Goal: Task Accomplishment & Management: Use online tool/utility

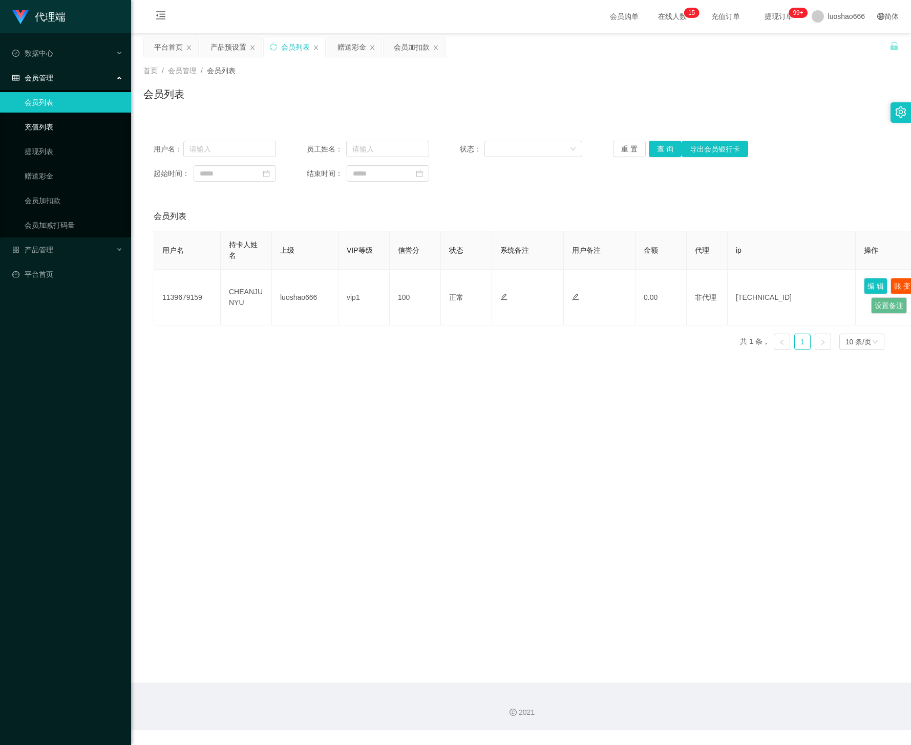
drag, startPoint x: 79, startPoint y: 125, endPoint x: 61, endPoint y: 134, distance: 19.5
click at [78, 125] on link "充值列表" at bounding box center [74, 127] width 98 height 20
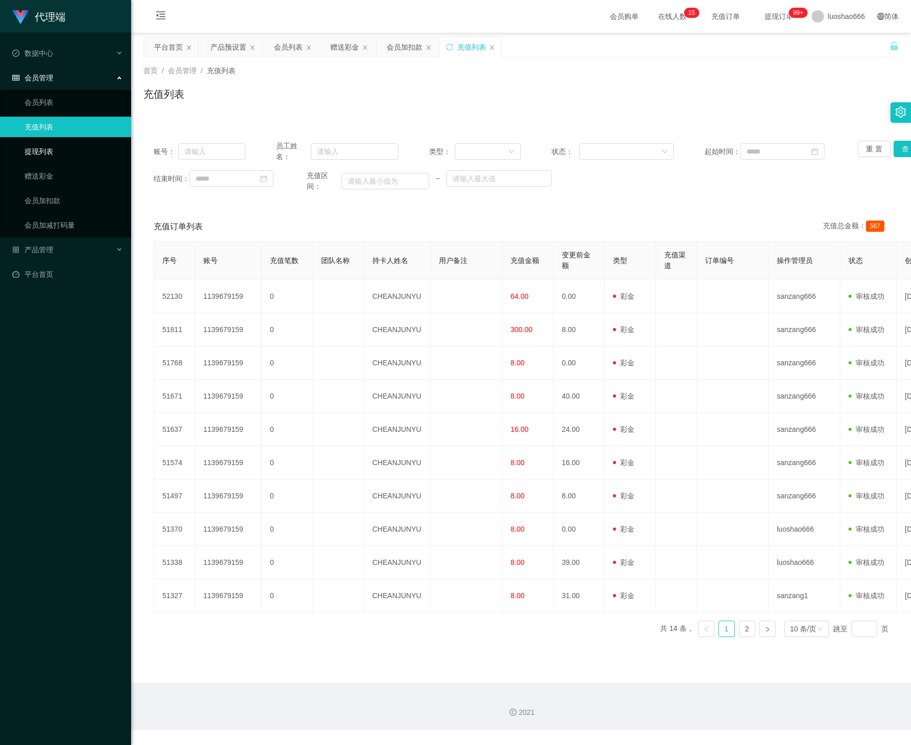
click at [45, 146] on link "提现列表" at bounding box center [74, 151] width 98 height 20
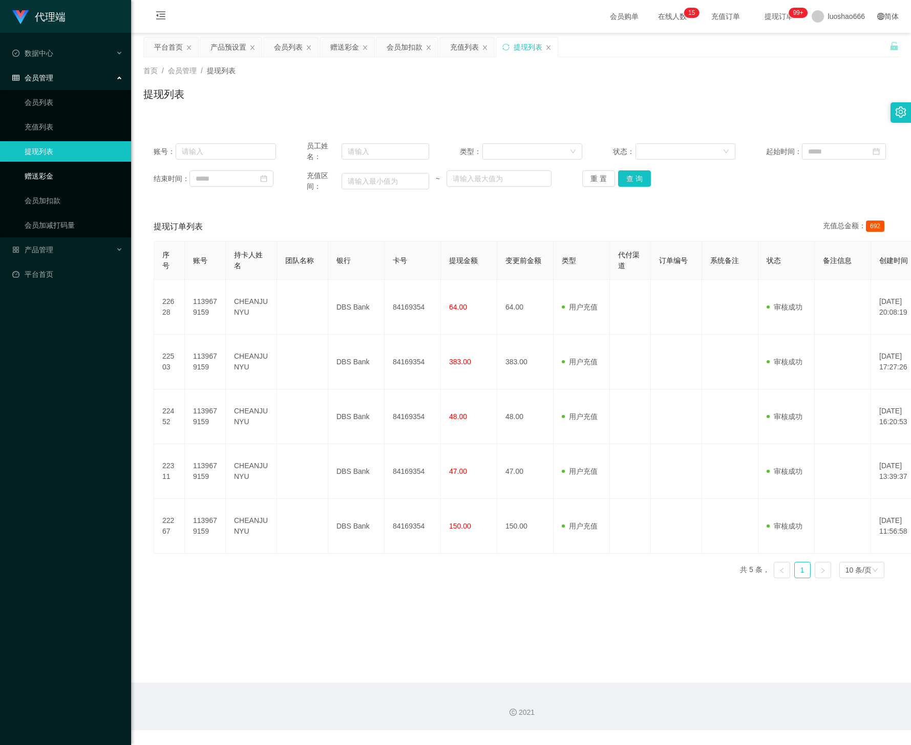
click at [45, 171] on link "赠送彩金" at bounding box center [74, 176] width 98 height 20
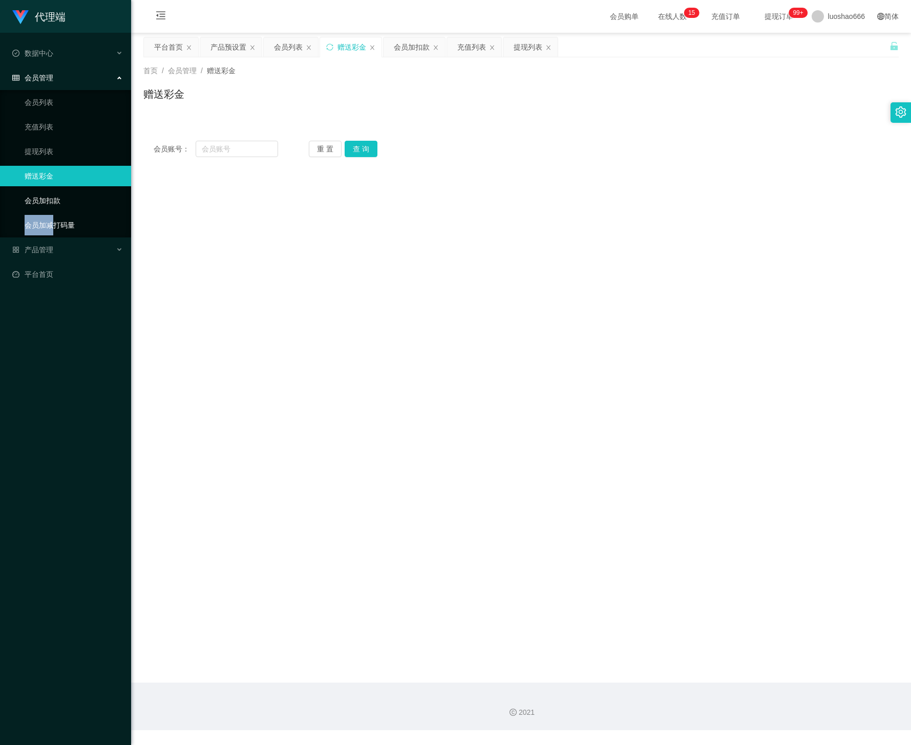
click at [52, 212] on ul "会员列表 充值列表 提现列表 赠送彩金 会员加扣款 会员加减打码量" at bounding box center [65, 163] width 131 height 147
click at [66, 201] on link "会员加扣款" at bounding box center [74, 200] width 98 height 20
click at [54, 180] on link "赠送彩金" at bounding box center [74, 176] width 98 height 20
drag, startPoint x: 383, startPoint y: 105, endPoint x: 332, endPoint y: 127, distance: 55.5
click at [377, 108] on div "赠送彩金" at bounding box center [520, 99] width 755 height 24
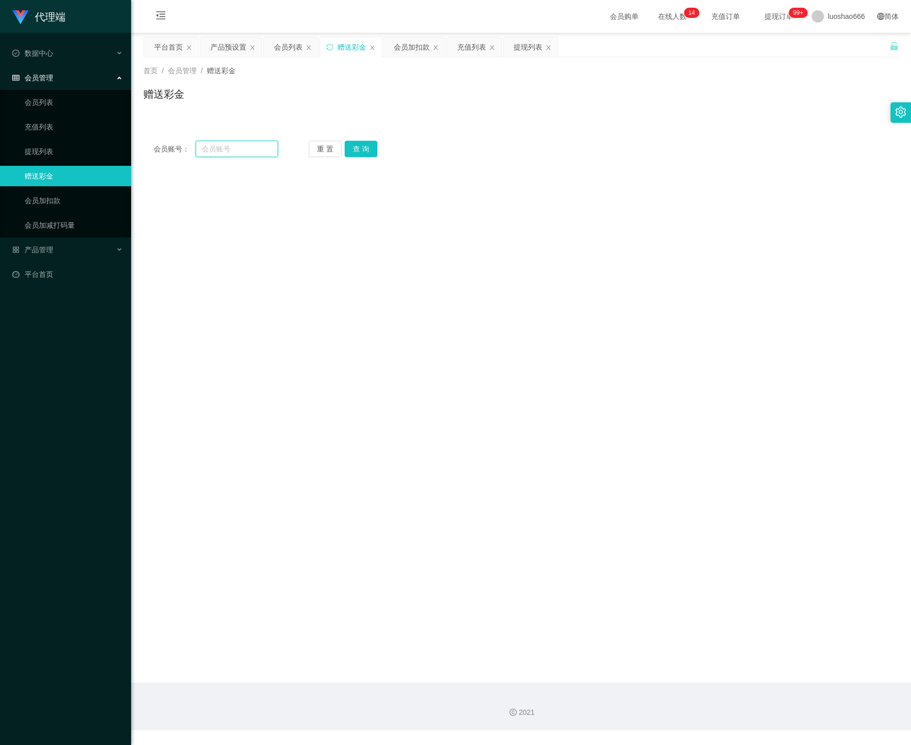
click at [243, 146] on input "text" at bounding box center [237, 149] width 82 height 16
paste input "1139679159"
type input "1139679159"
click at [352, 152] on button "查 询" at bounding box center [360, 149] width 33 height 16
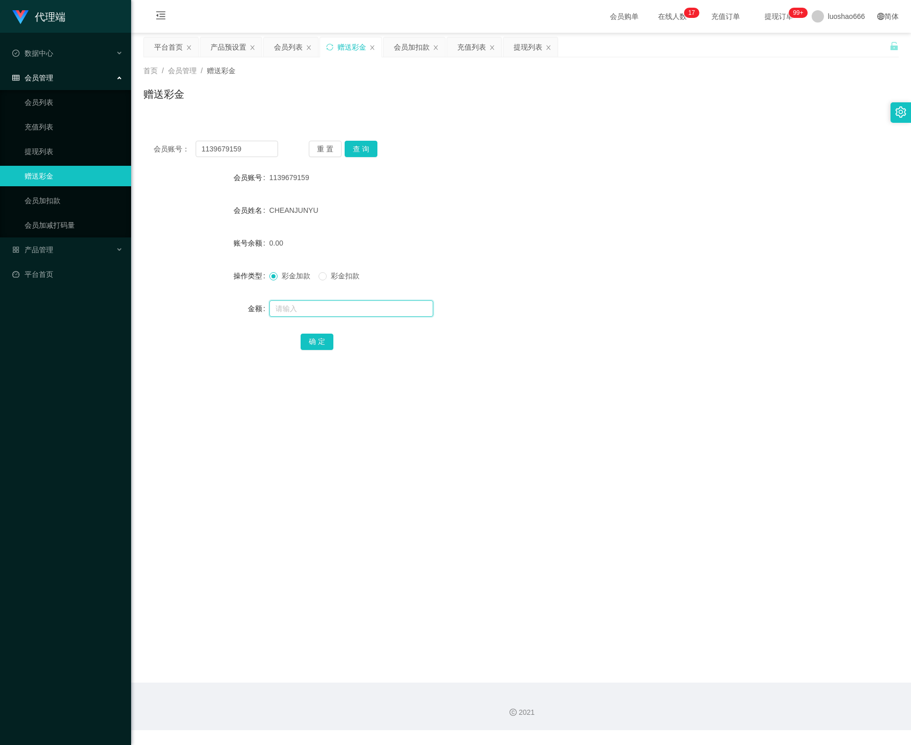
click at [310, 315] on input "text" at bounding box center [351, 308] width 164 height 16
type input "40"
click at [314, 341] on button "确 定" at bounding box center [316, 342] width 33 height 16
click at [312, 315] on input "text" at bounding box center [351, 308] width 164 height 16
type input "25"
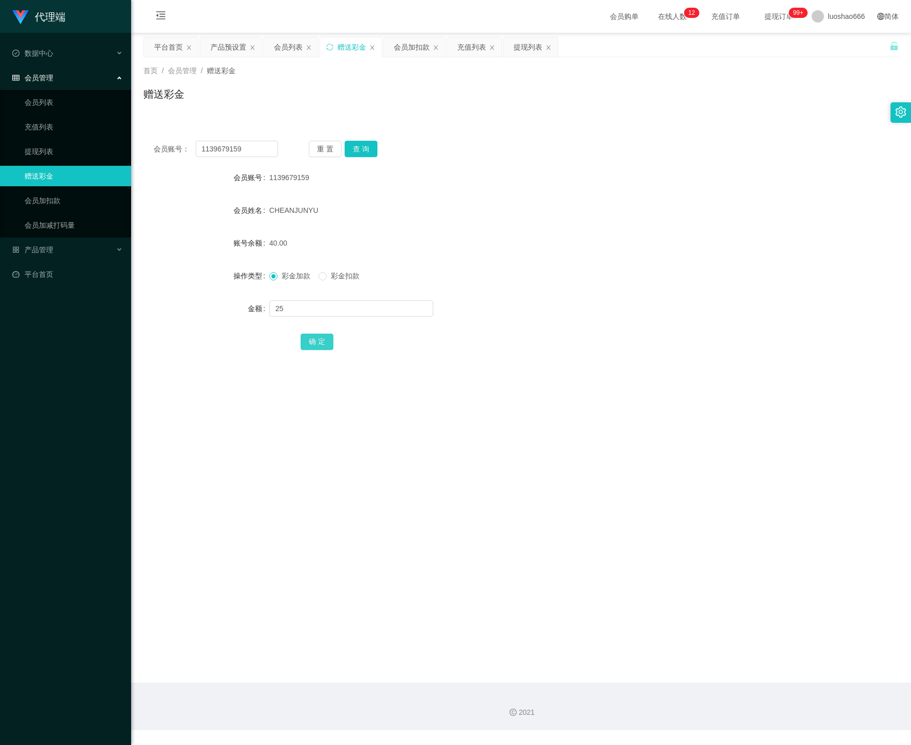
click at [322, 341] on button "确 定" at bounding box center [316, 342] width 33 height 16
click at [319, 308] on input "text" at bounding box center [351, 308] width 164 height 16
click at [417, 54] on div "会员加扣款" at bounding box center [412, 46] width 36 height 19
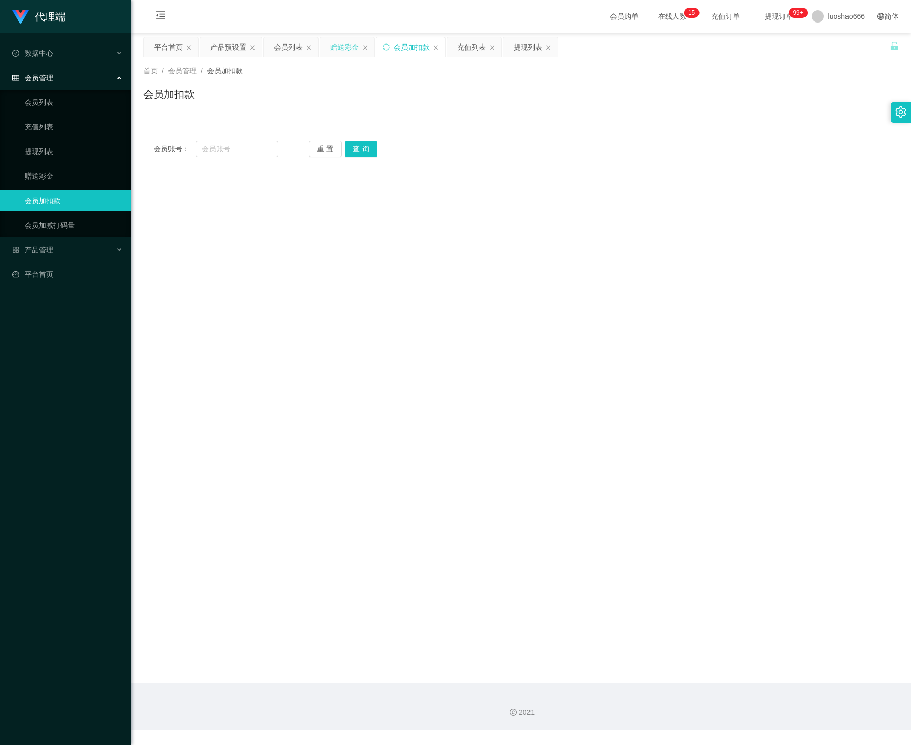
click at [347, 53] on div "赠送彩金" at bounding box center [344, 46] width 29 height 19
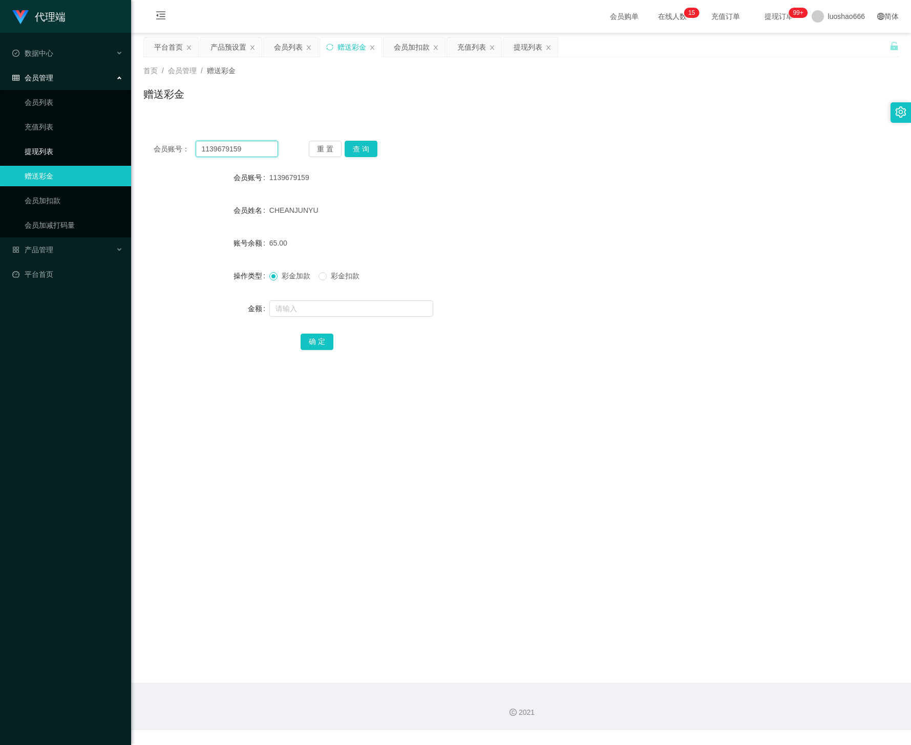
drag, startPoint x: 187, startPoint y: 141, endPoint x: 98, endPoint y: 149, distance: 89.4
click at [98, 149] on section "代理端 数据中心 会员管理 会员列表 充值列表 提现列表 赠送彩金 会员加扣款 会员加减打码量 产品管理 开奖记录 注单管理 产品列表 即时注单 产品预设置 …" at bounding box center [455, 365] width 911 height 730
drag, startPoint x: 417, startPoint y: 49, endPoint x: 399, endPoint y: 71, distance: 28.1
click at [413, 50] on div "会员加扣款" at bounding box center [412, 46] width 36 height 19
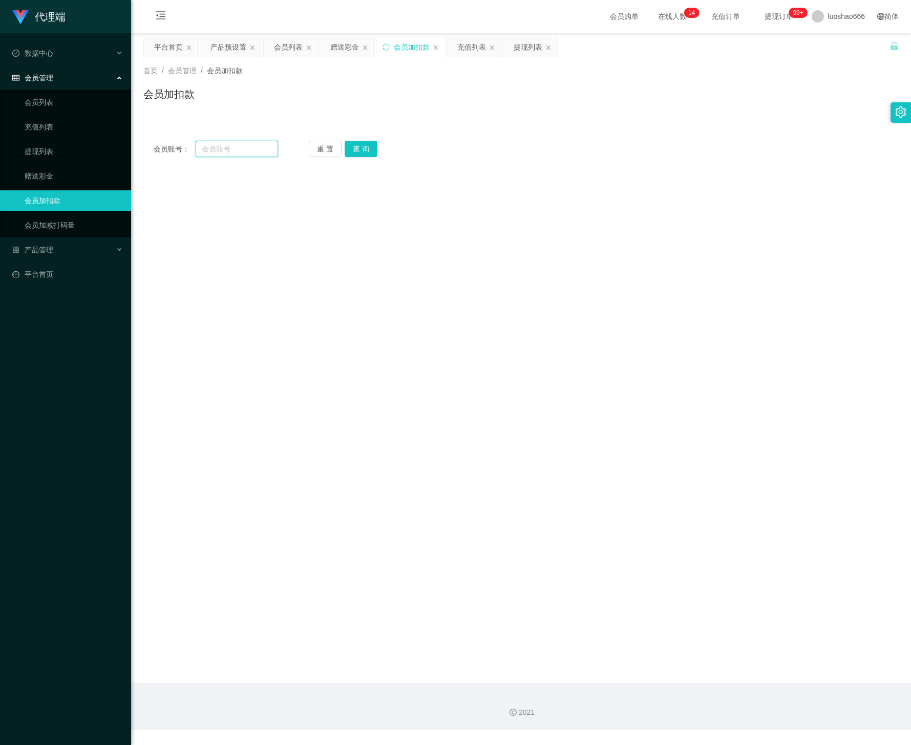
click at [255, 144] on input "text" at bounding box center [237, 149] width 82 height 16
paste input "1139679159"
type input "1139679159"
click at [364, 145] on button "查 询" at bounding box center [360, 149] width 33 height 16
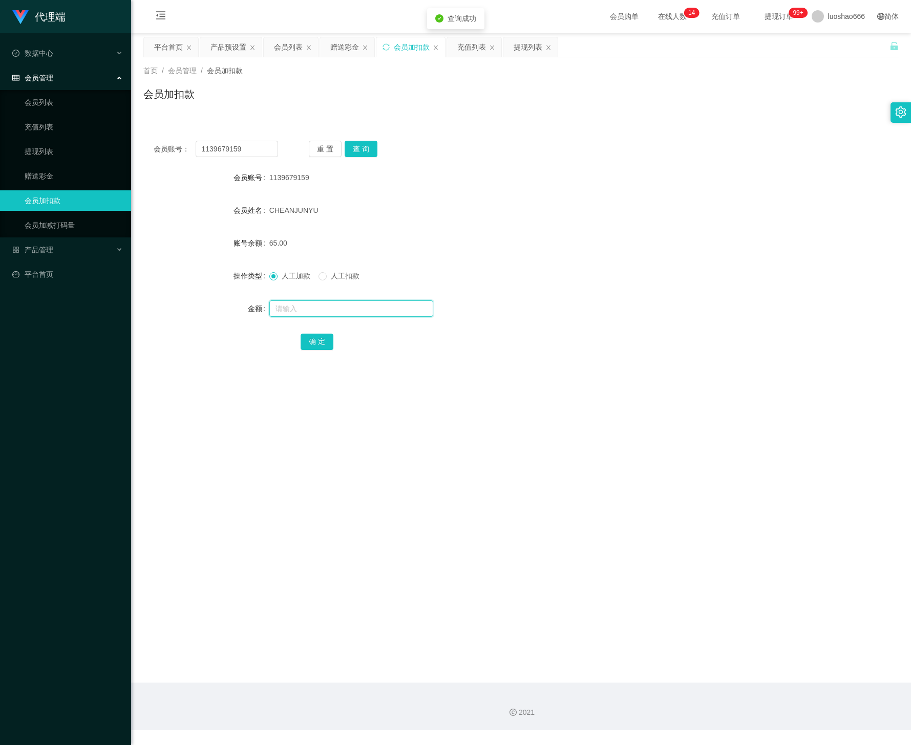
click at [303, 308] on input "text" at bounding box center [351, 308] width 164 height 16
type input "1"
click at [300, 340] on button "确 定" at bounding box center [316, 342] width 33 height 16
click at [318, 149] on button "重 置" at bounding box center [325, 149] width 33 height 16
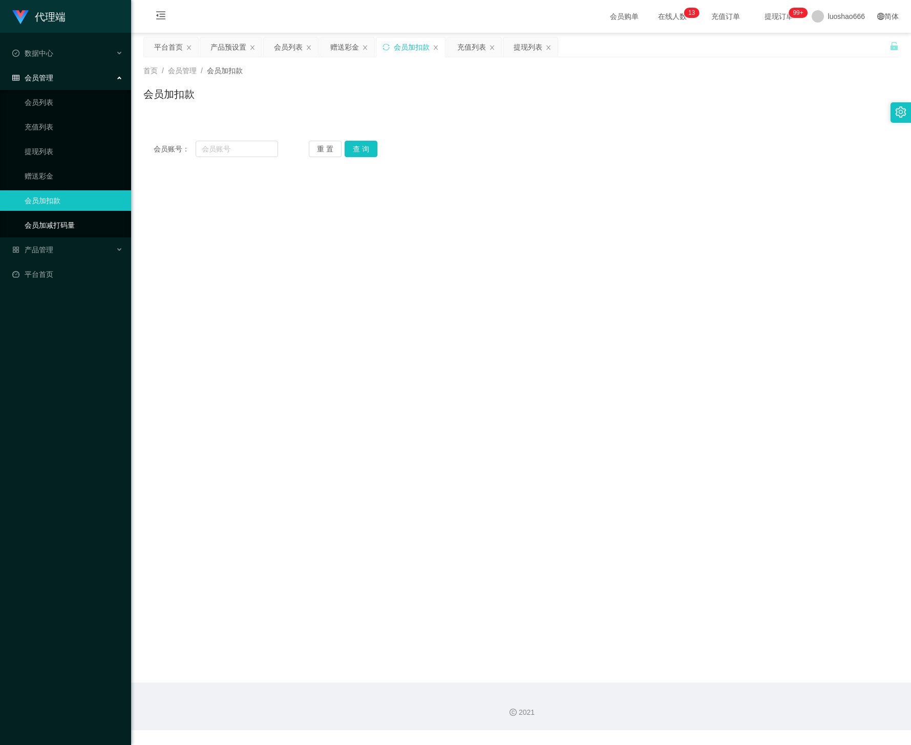
click at [71, 218] on link "会员加减打码量" at bounding box center [74, 225] width 98 height 20
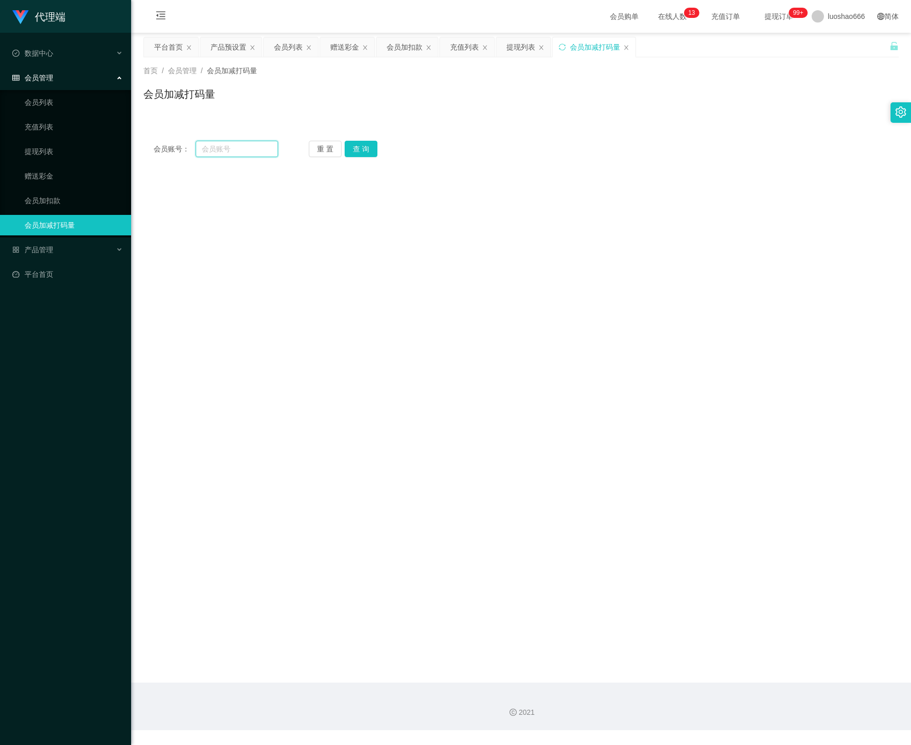
click at [268, 150] on input "text" at bounding box center [237, 149] width 82 height 16
paste input "1139679159"
type input "1139679159"
click at [369, 142] on button "查 询" at bounding box center [360, 149] width 33 height 16
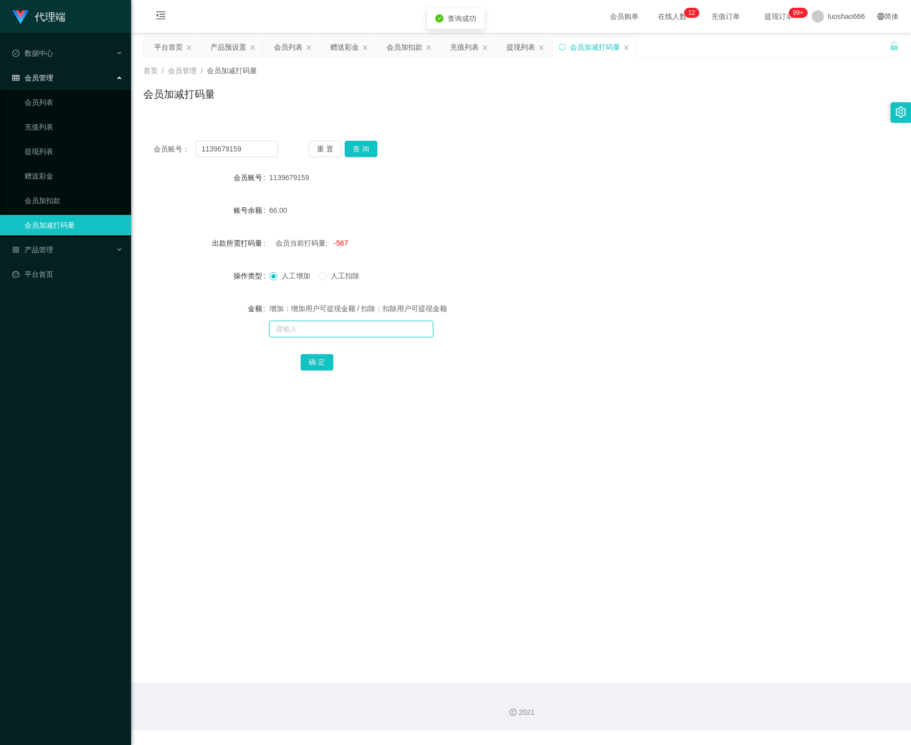
click at [333, 324] on input "text" at bounding box center [351, 329] width 164 height 16
drag, startPoint x: 333, startPoint y: 271, endPoint x: 332, endPoint y: 299, distance: 28.7
click at [333, 272] on span "人工扣除" at bounding box center [345, 276] width 37 height 8
drag, startPoint x: 331, startPoint y: 320, endPoint x: 329, endPoint y: 332, distance: 11.9
click at [330, 326] on input "text" at bounding box center [351, 329] width 164 height 16
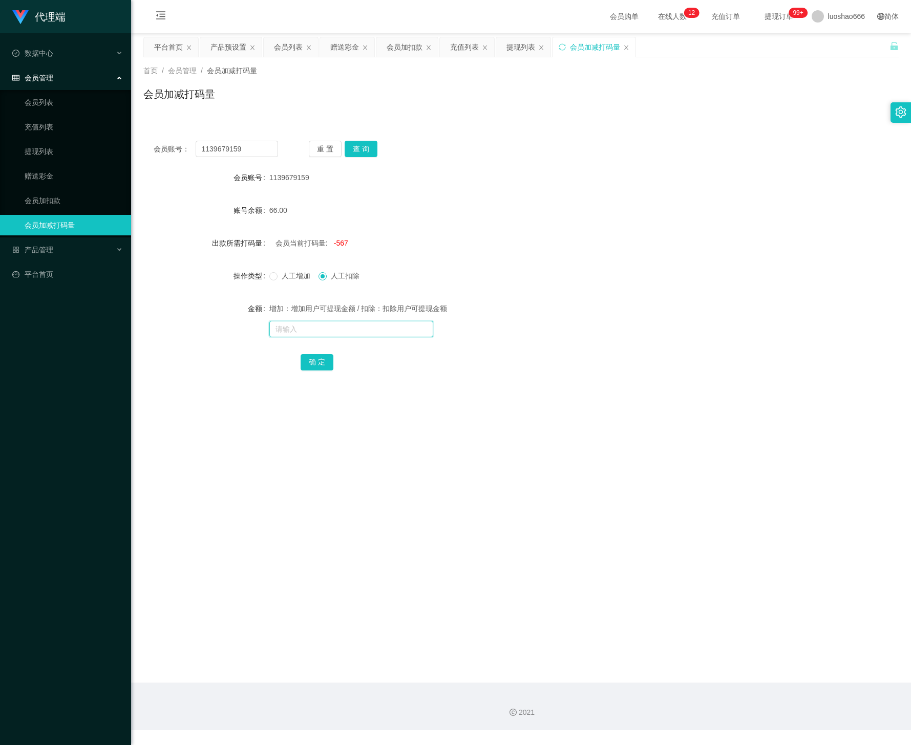
click at [328, 333] on input "text" at bounding box center [351, 329] width 164 height 16
type input "2"
click at [318, 362] on button "确 定" at bounding box center [316, 362] width 33 height 16
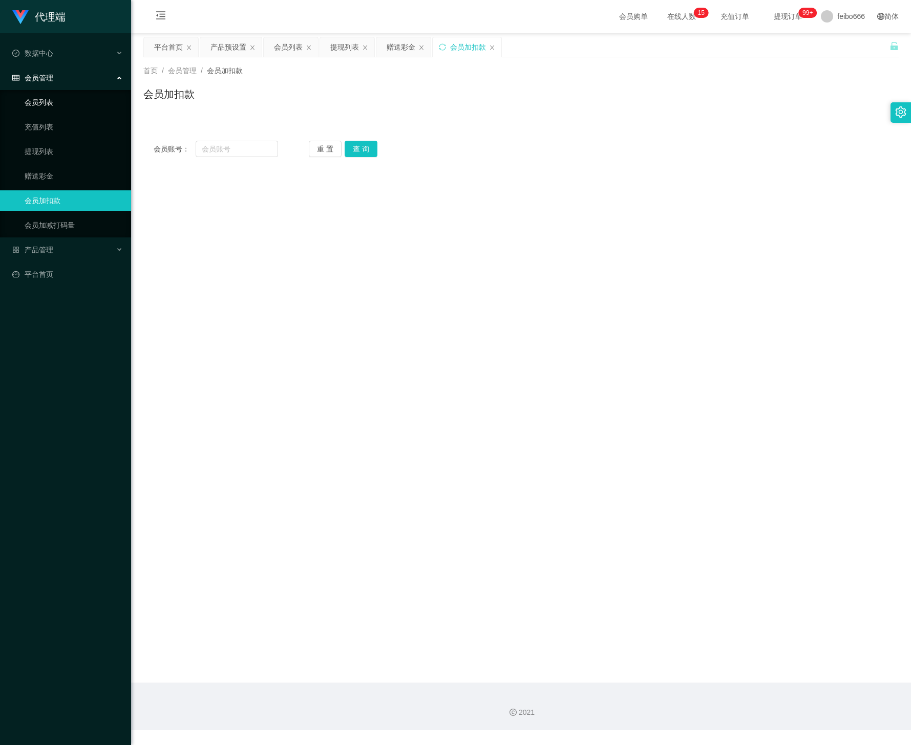
click at [40, 97] on link "会员列表" at bounding box center [74, 102] width 98 height 20
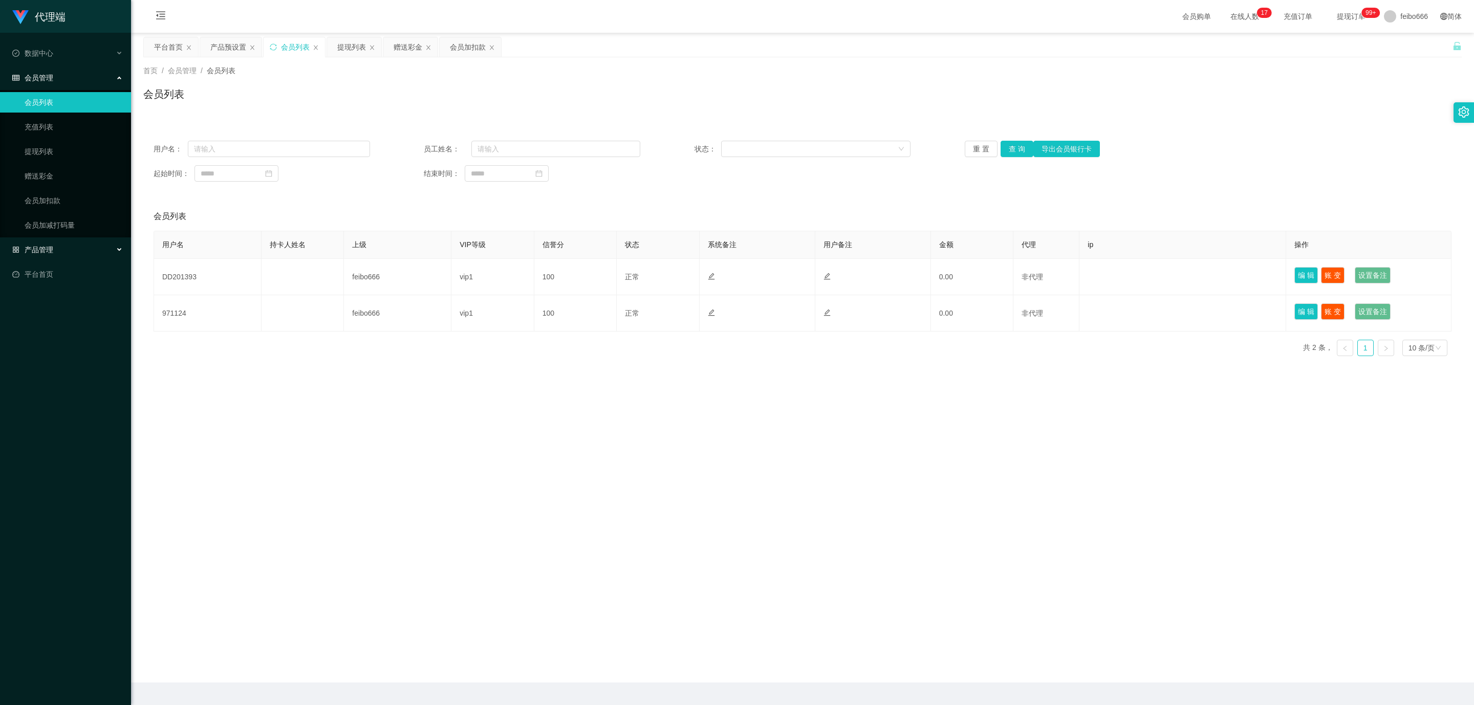
click at [34, 252] on div "产品管理" at bounding box center [65, 250] width 131 height 20
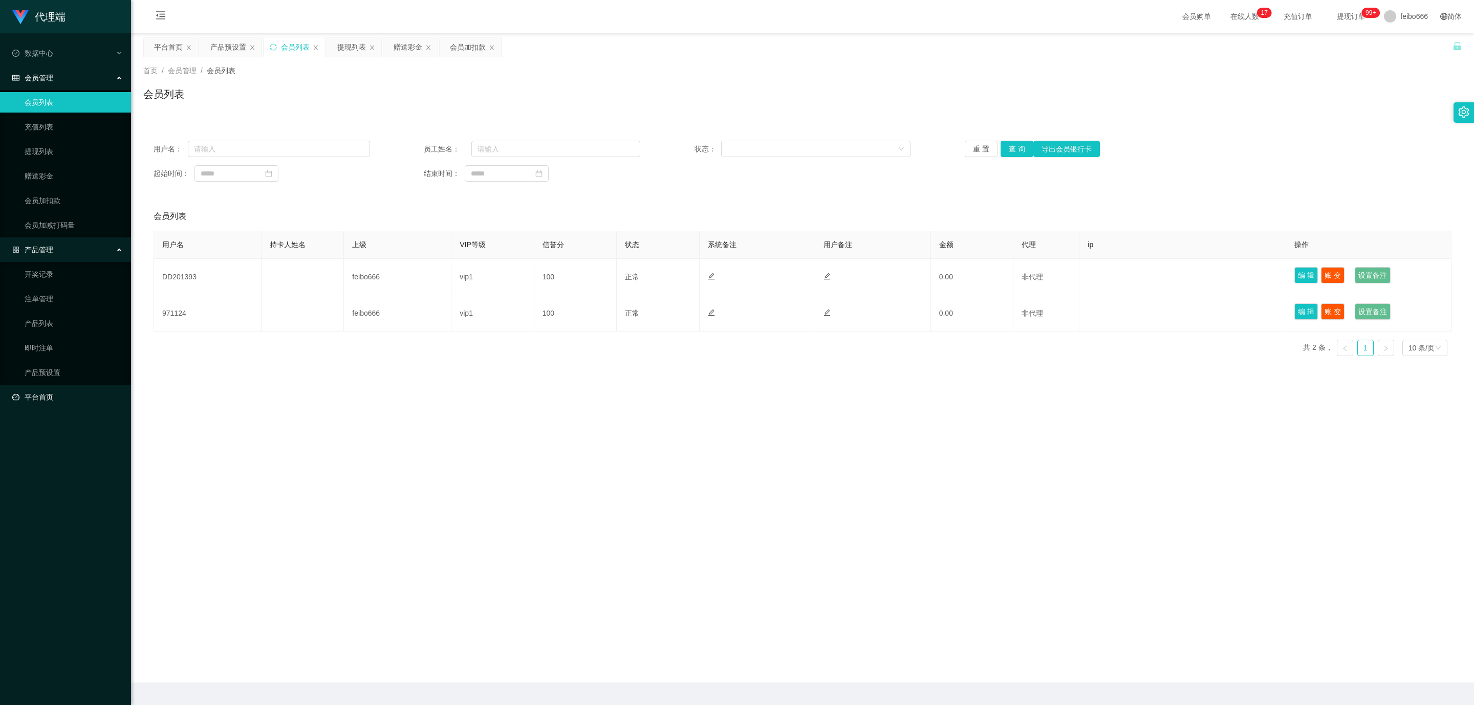
click at [51, 390] on link "平台首页" at bounding box center [67, 397] width 111 height 20
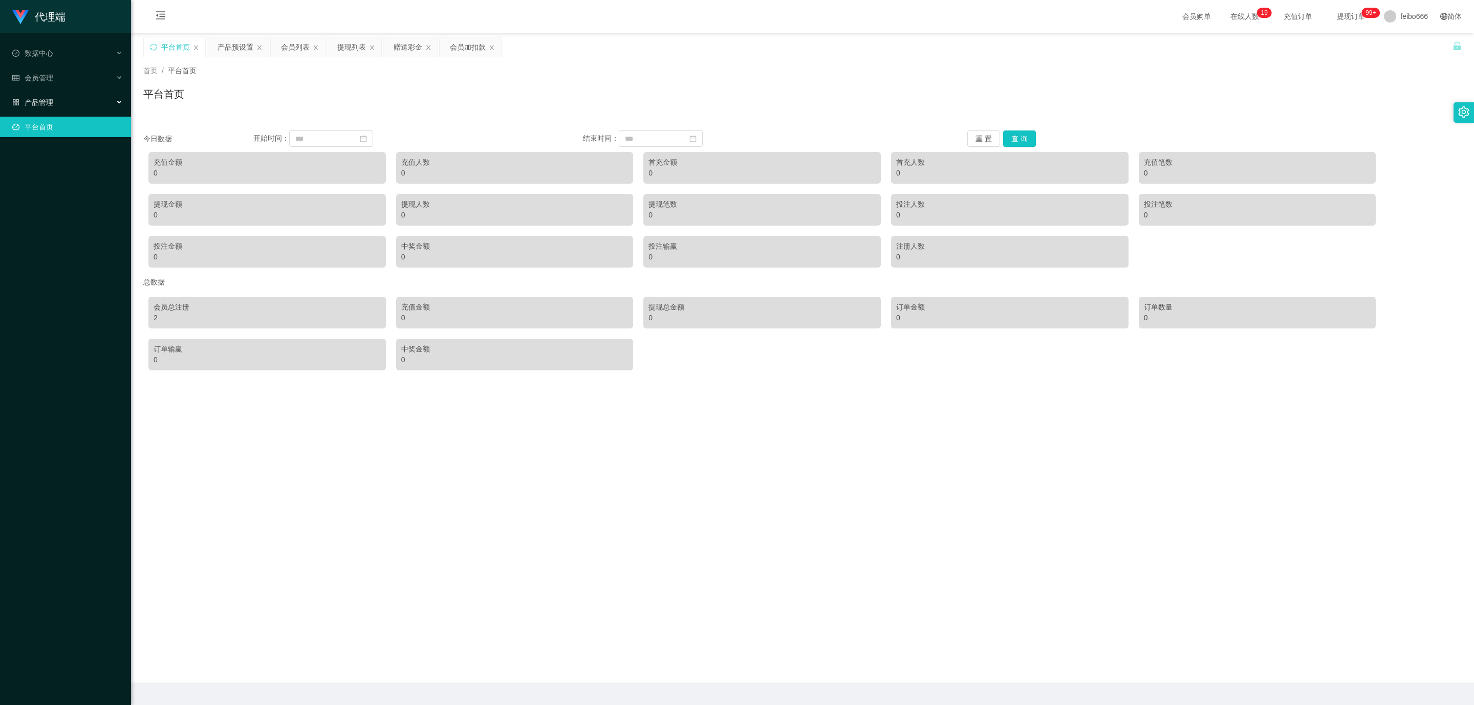
click at [34, 98] on span "产品管理" at bounding box center [32, 102] width 41 height 8
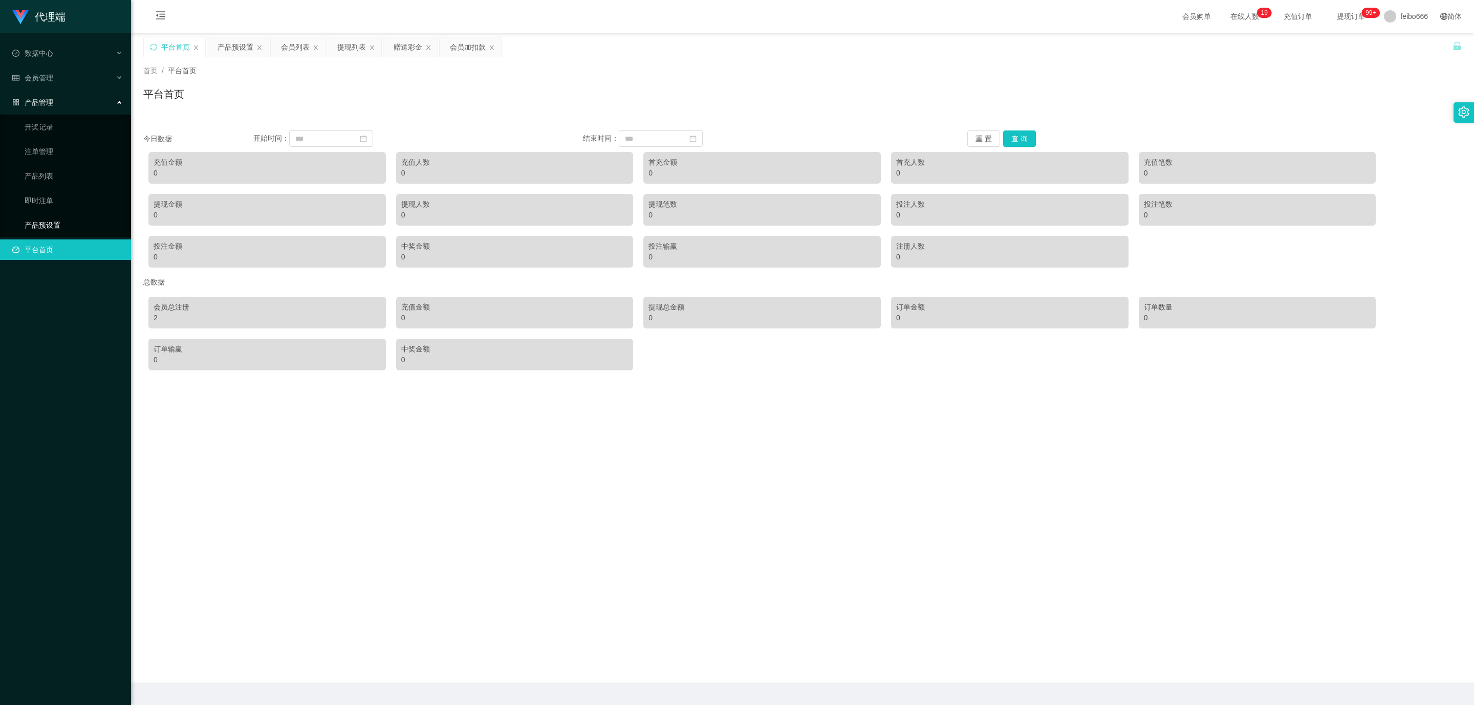
click at [53, 225] on link "产品预设置" at bounding box center [74, 225] width 98 height 20
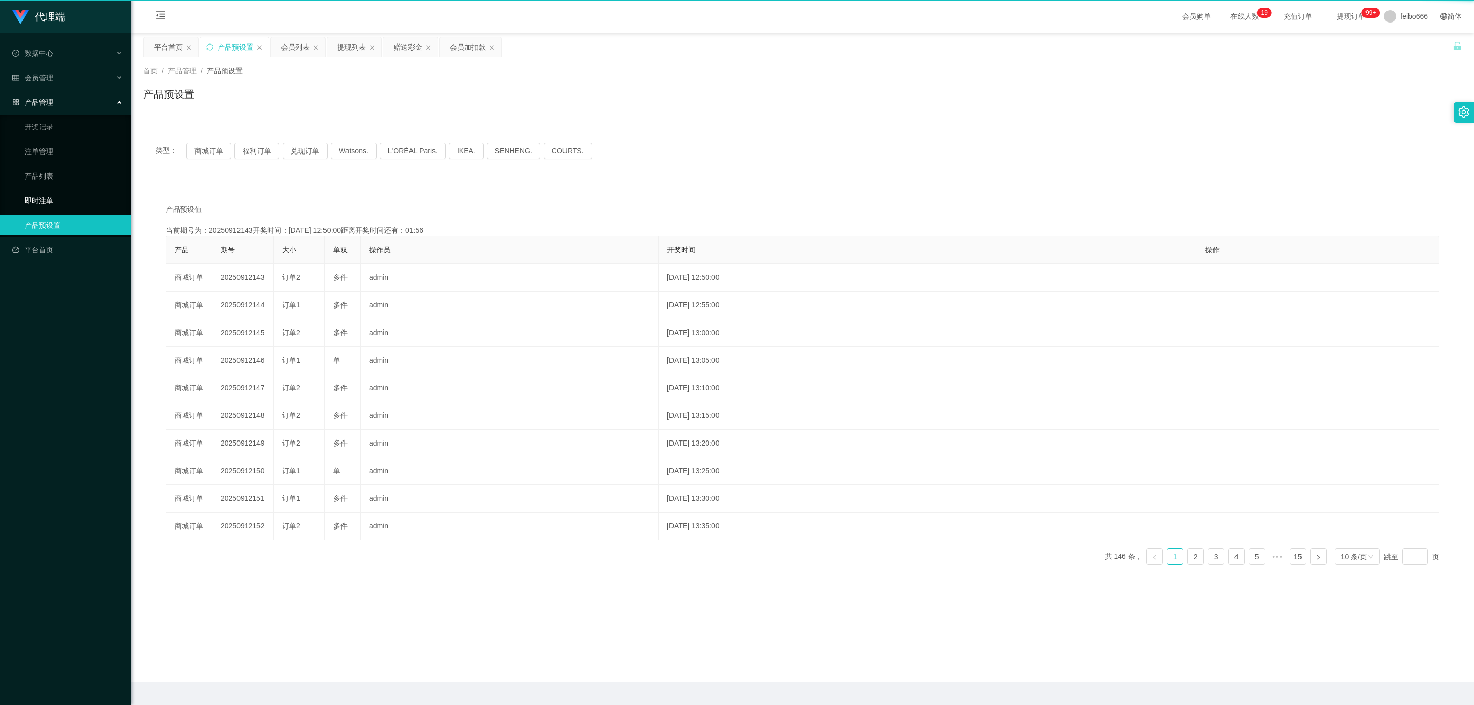
click at [60, 195] on link "即时注单" at bounding box center [74, 200] width 98 height 20
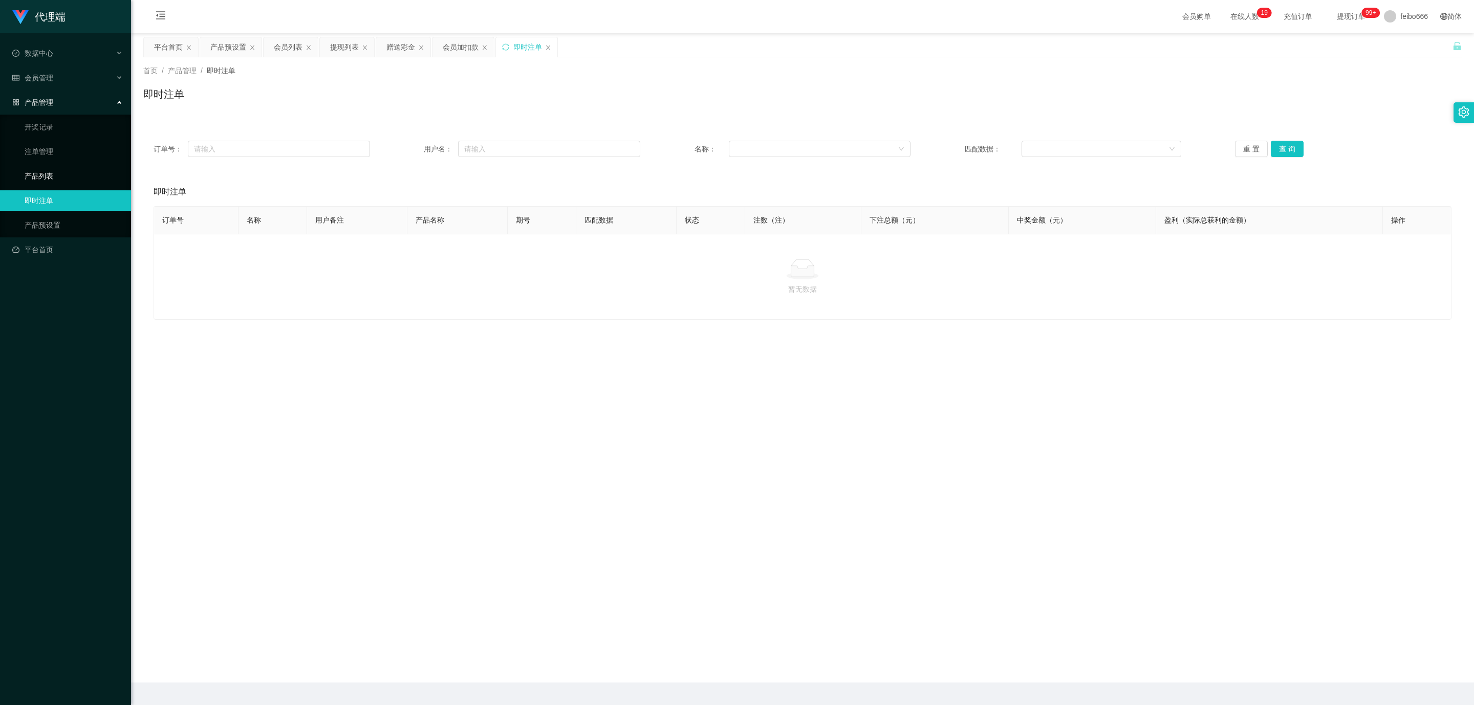
click at [60, 170] on link "产品列表" at bounding box center [74, 176] width 98 height 20
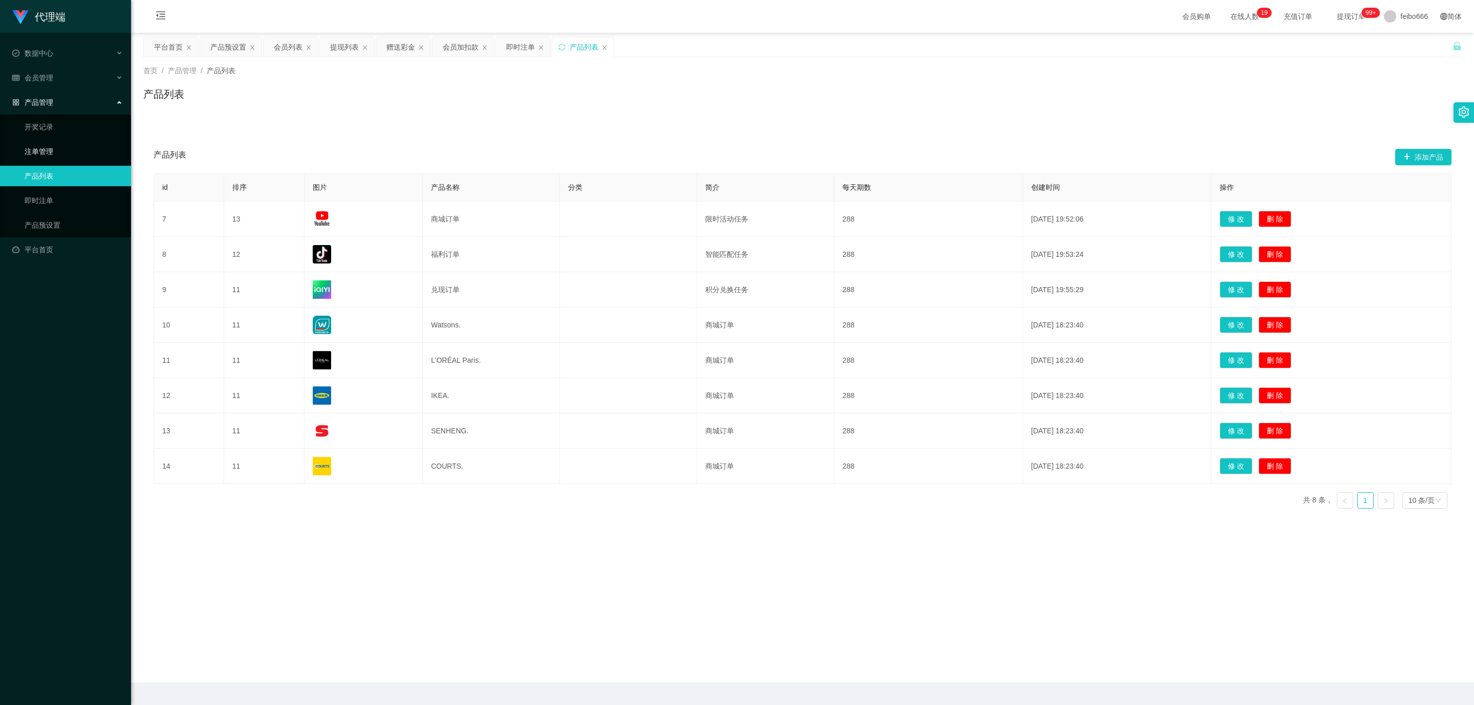
click at [63, 141] on link "注单管理" at bounding box center [74, 151] width 98 height 20
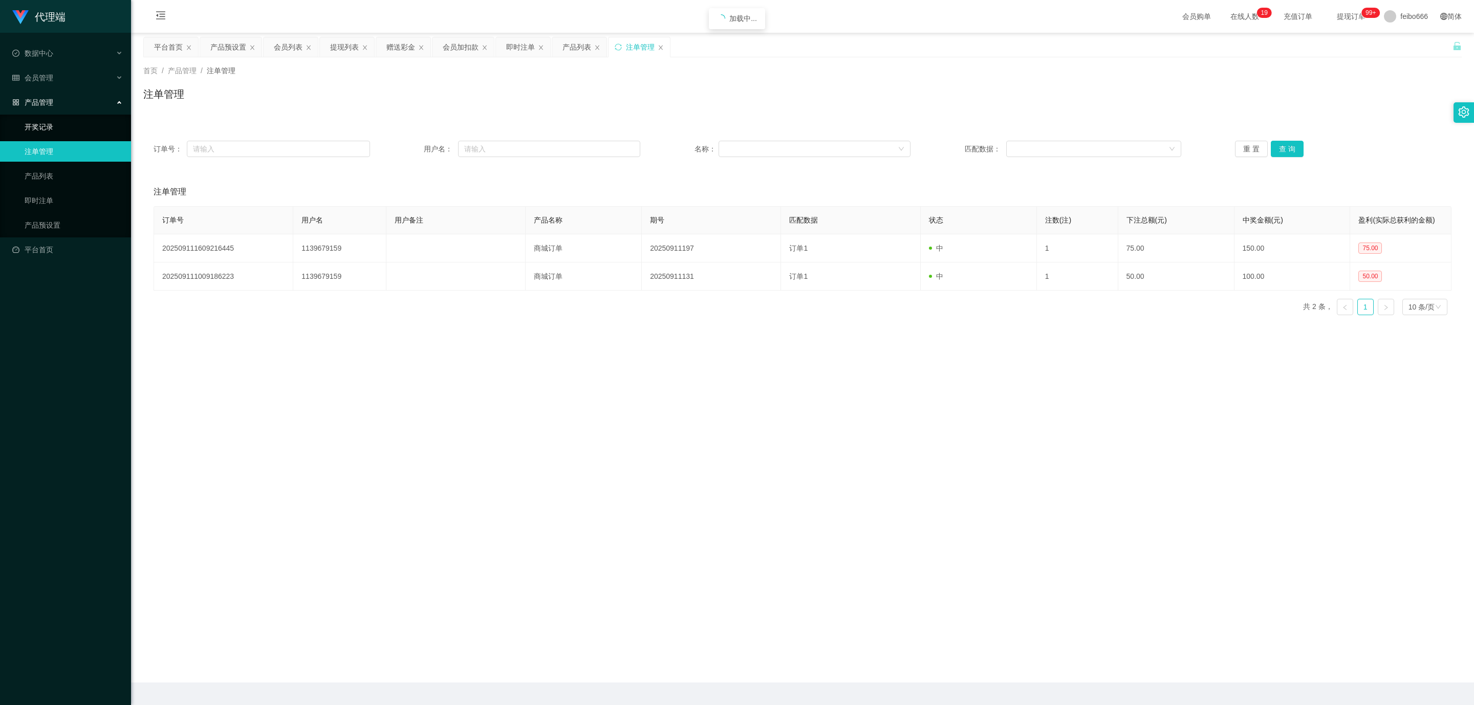
click at [64, 117] on link "开奖记录" at bounding box center [74, 127] width 98 height 20
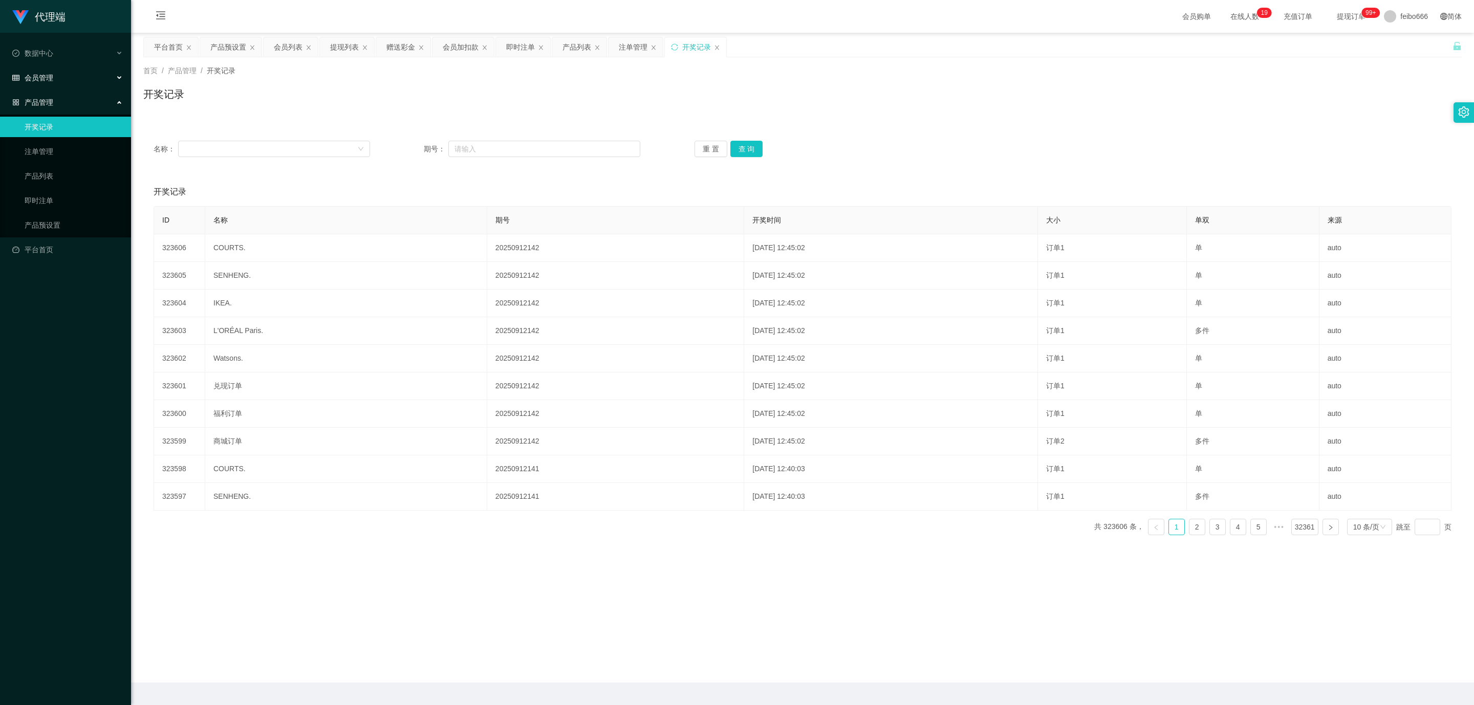
click at [64, 77] on div "会员管理" at bounding box center [65, 78] width 131 height 20
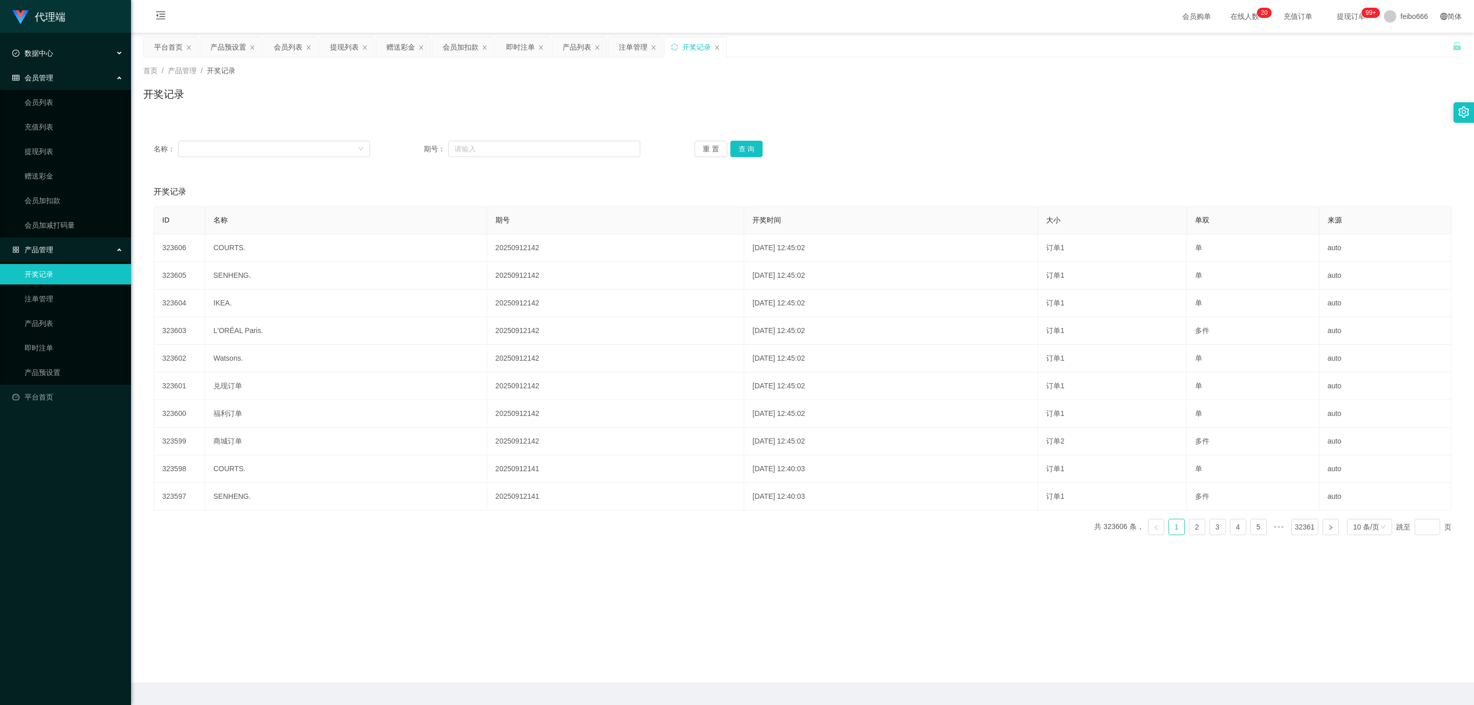
click at [55, 54] on div "数据中心" at bounding box center [65, 53] width 131 height 20
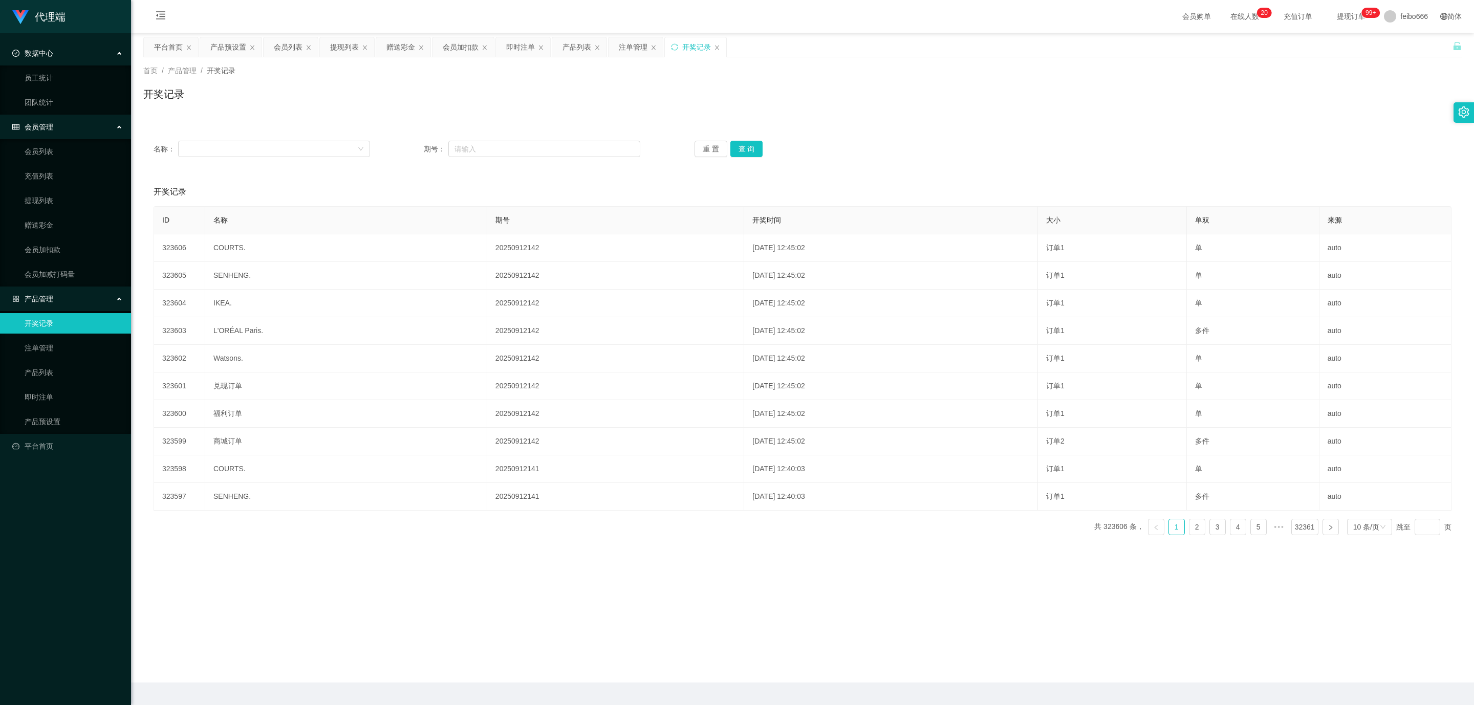
click at [60, 120] on div "会员管理" at bounding box center [65, 127] width 131 height 20
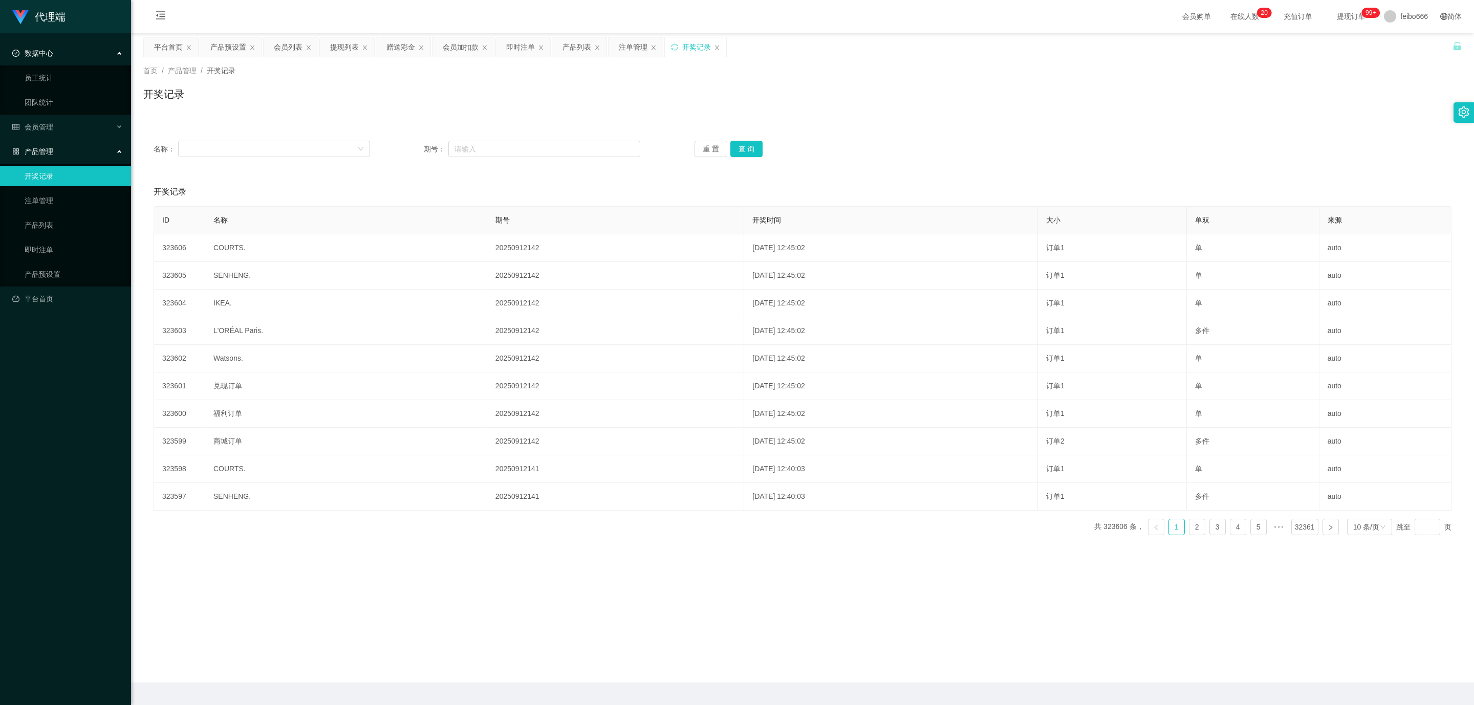
click at [63, 149] on div "产品管理" at bounding box center [65, 151] width 131 height 20
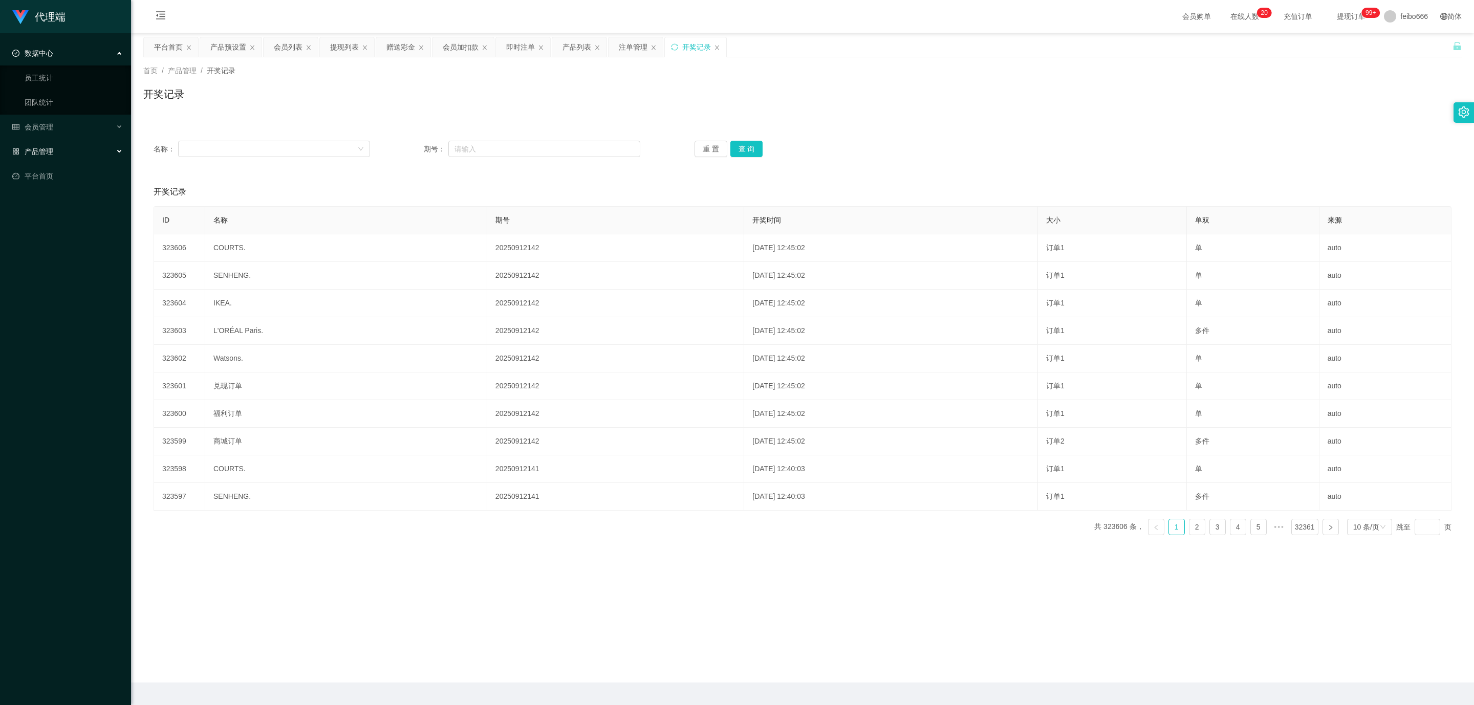
drag, startPoint x: 67, startPoint y: 148, endPoint x: 67, endPoint y: 174, distance: 26.1
click at [66, 148] on div "产品管理" at bounding box center [65, 151] width 131 height 20
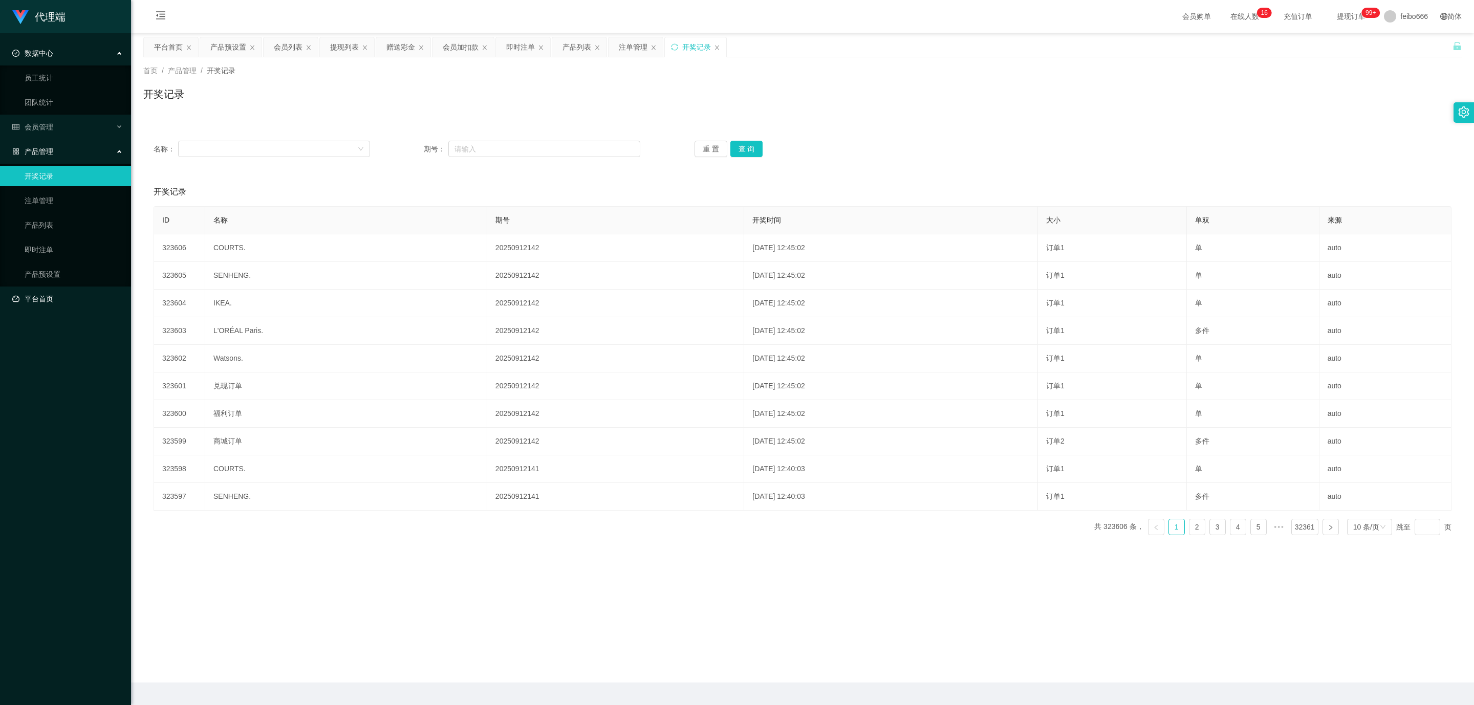
click at [58, 289] on link "平台首页" at bounding box center [67, 299] width 111 height 20
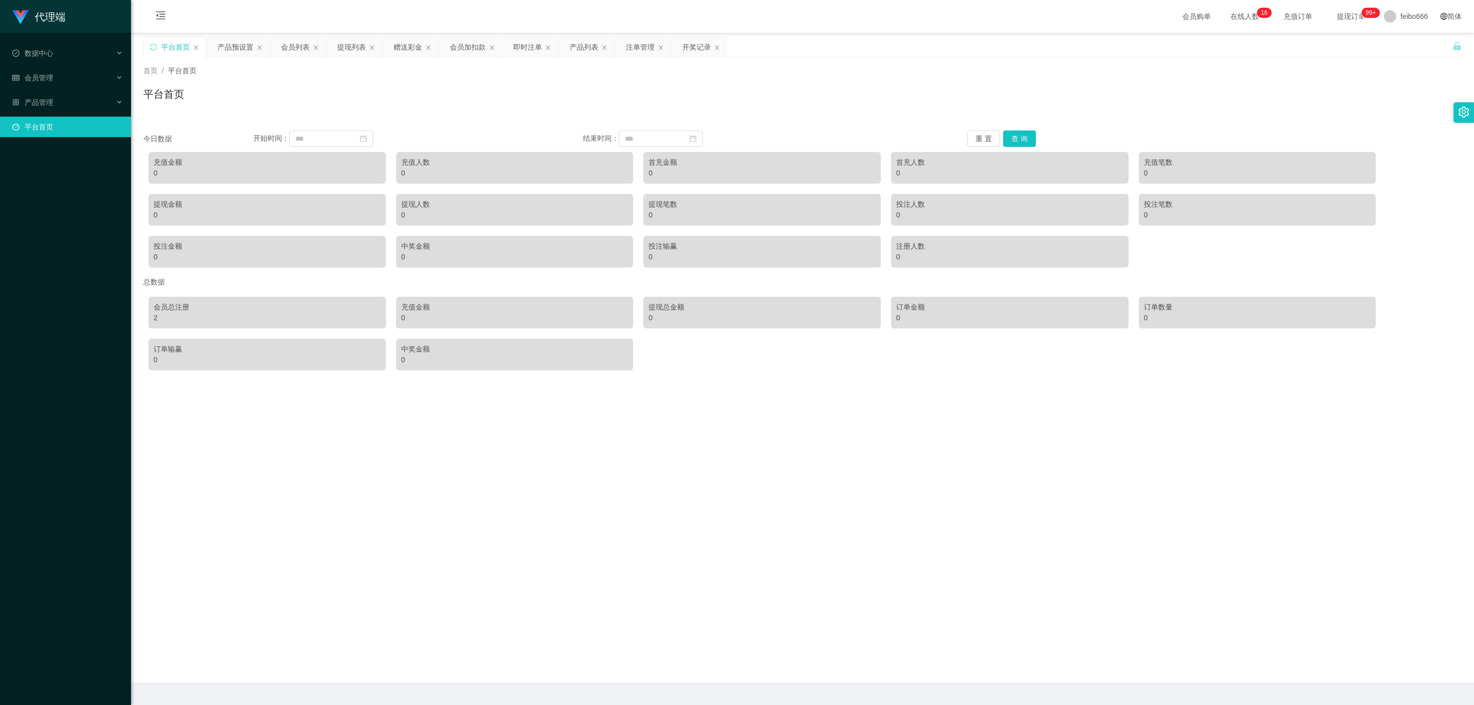
click at [371, 91] on div "平台首页" at bounding box center [802, 99] width 1319 height 24
click at [76, 60] on div "数据中心" at bounding box center [65, 53] width 131 height 20
